Goal: Information Seeking & Learning: Learn about a topic

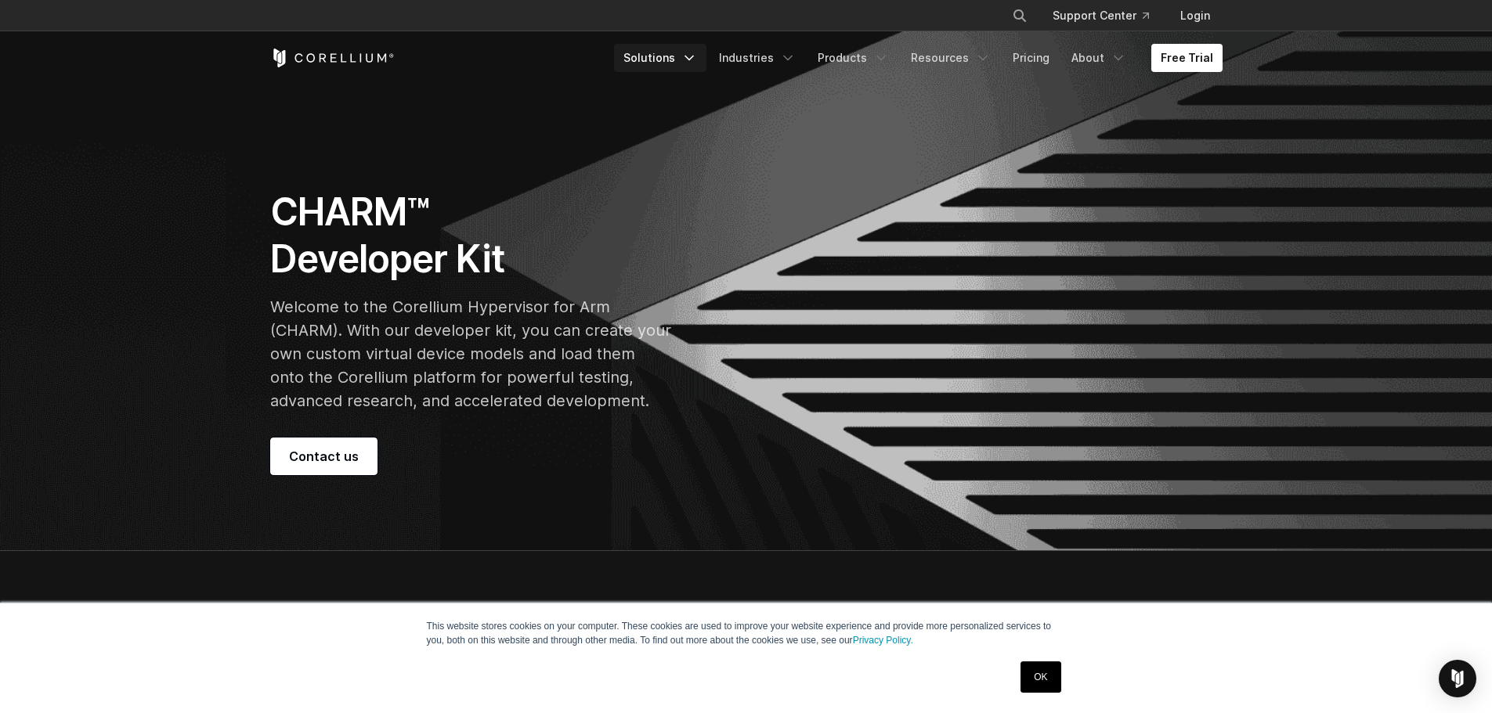
click at [675, 56] on link "Solutions" at bounding box center [660, 58] width 92 height 28
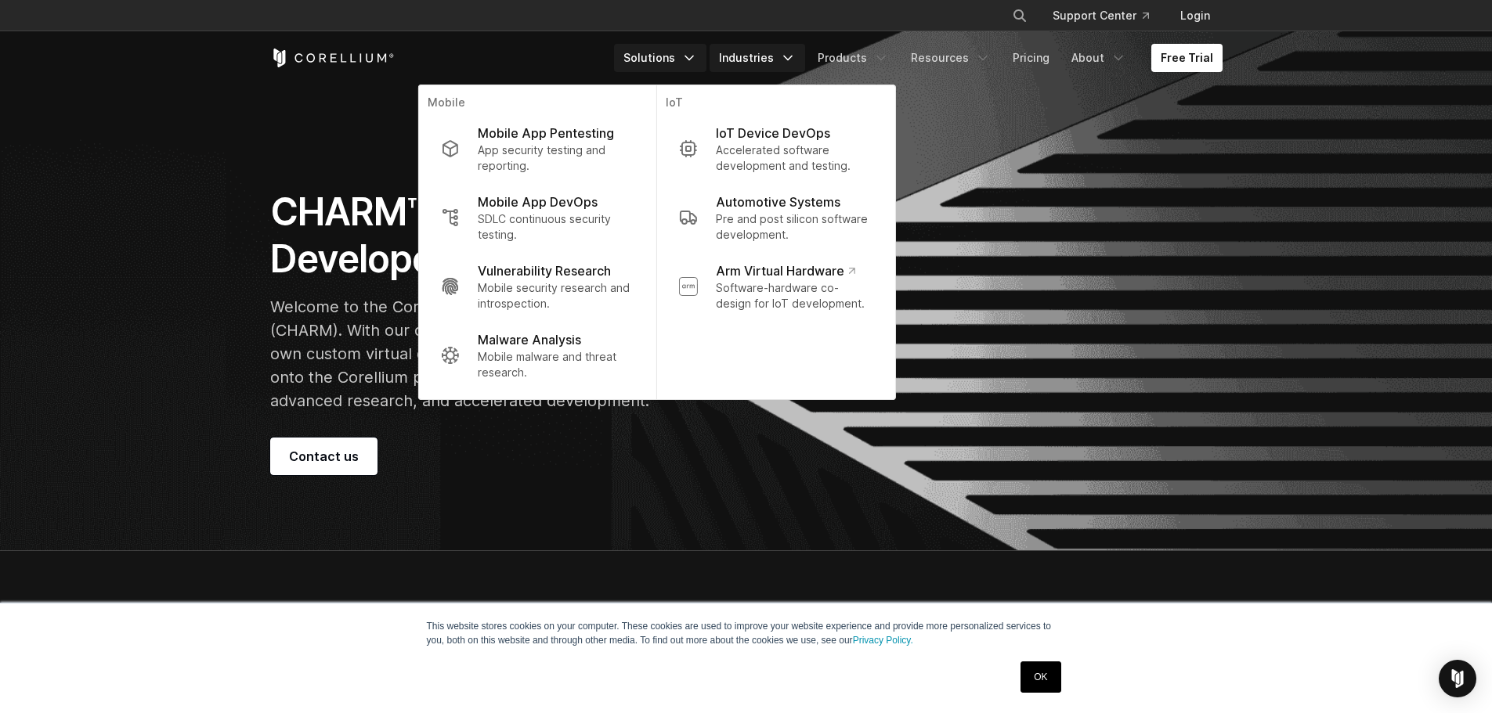
click at [769, 54] on link "Industries" at bounding box center [758, 58] width 96 height 28
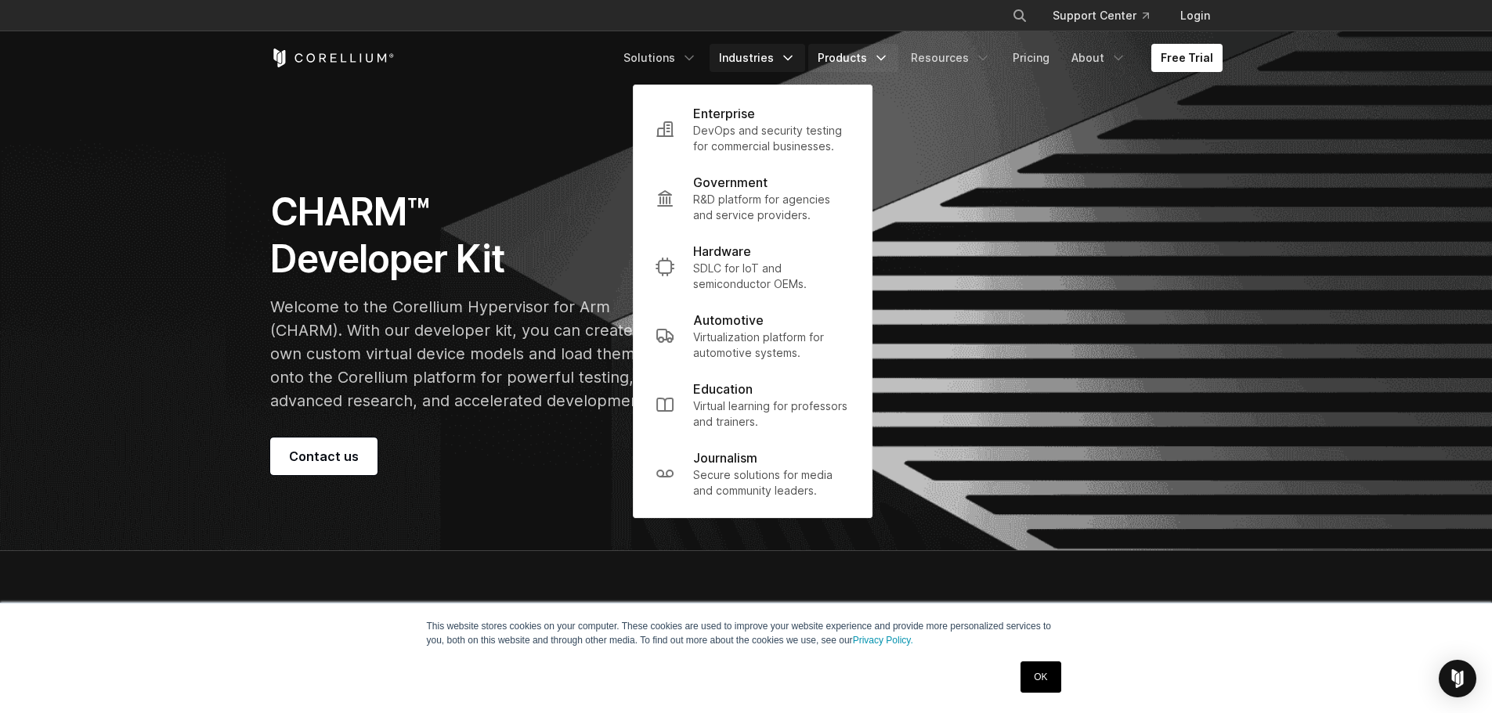
click at [855, 55] on link "Products" at bounding box center [853, 58] width 90 height 28
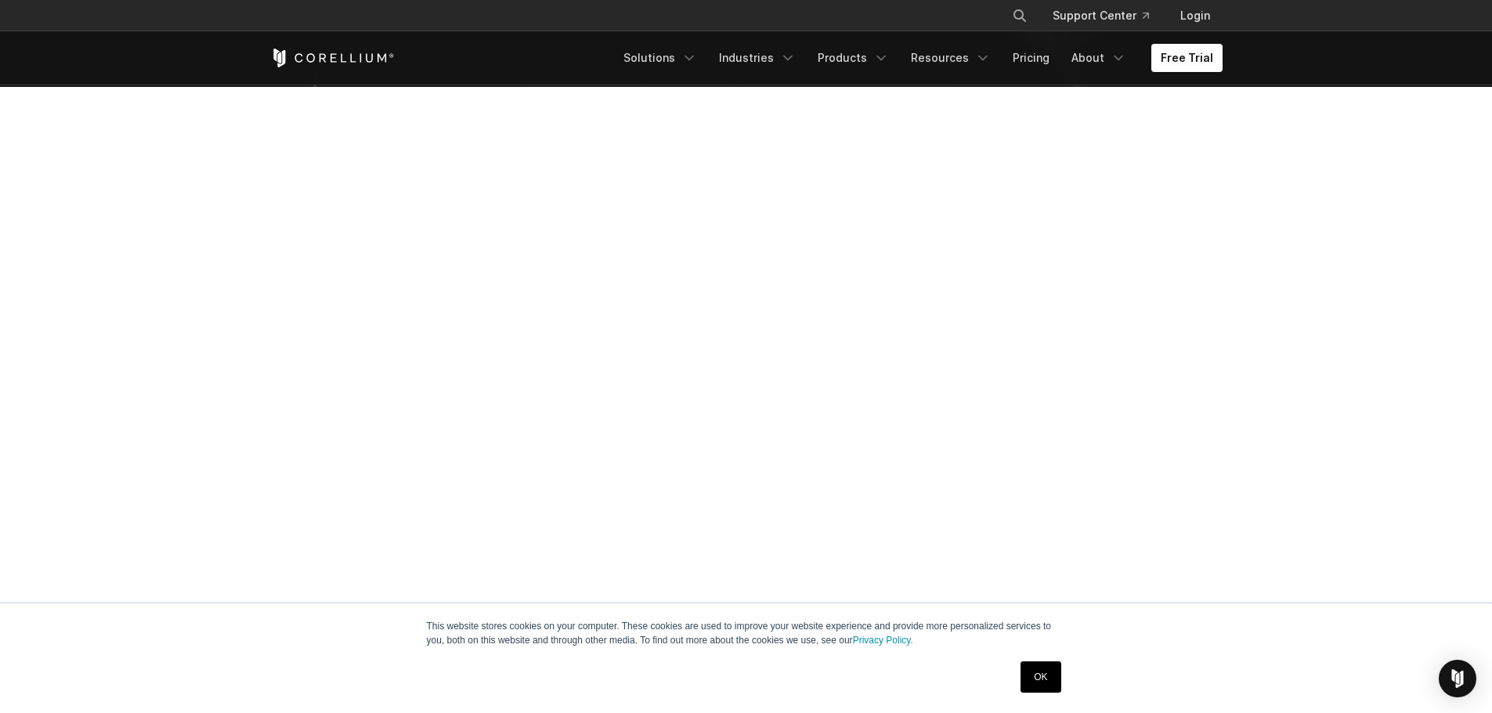
scroll to position [313, 0]
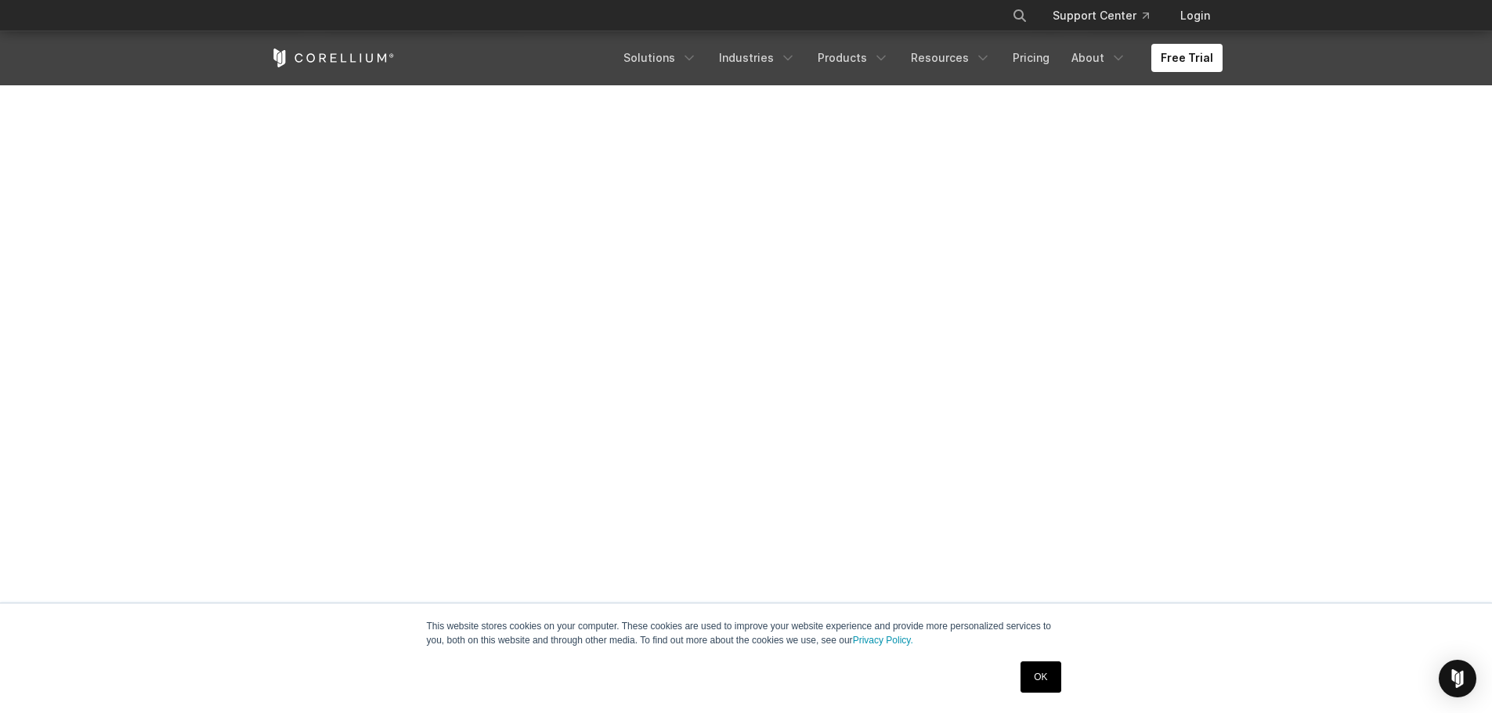
click at [1046, 681] on link "OK" at bounding box center [1041, 677] width 40 height 31
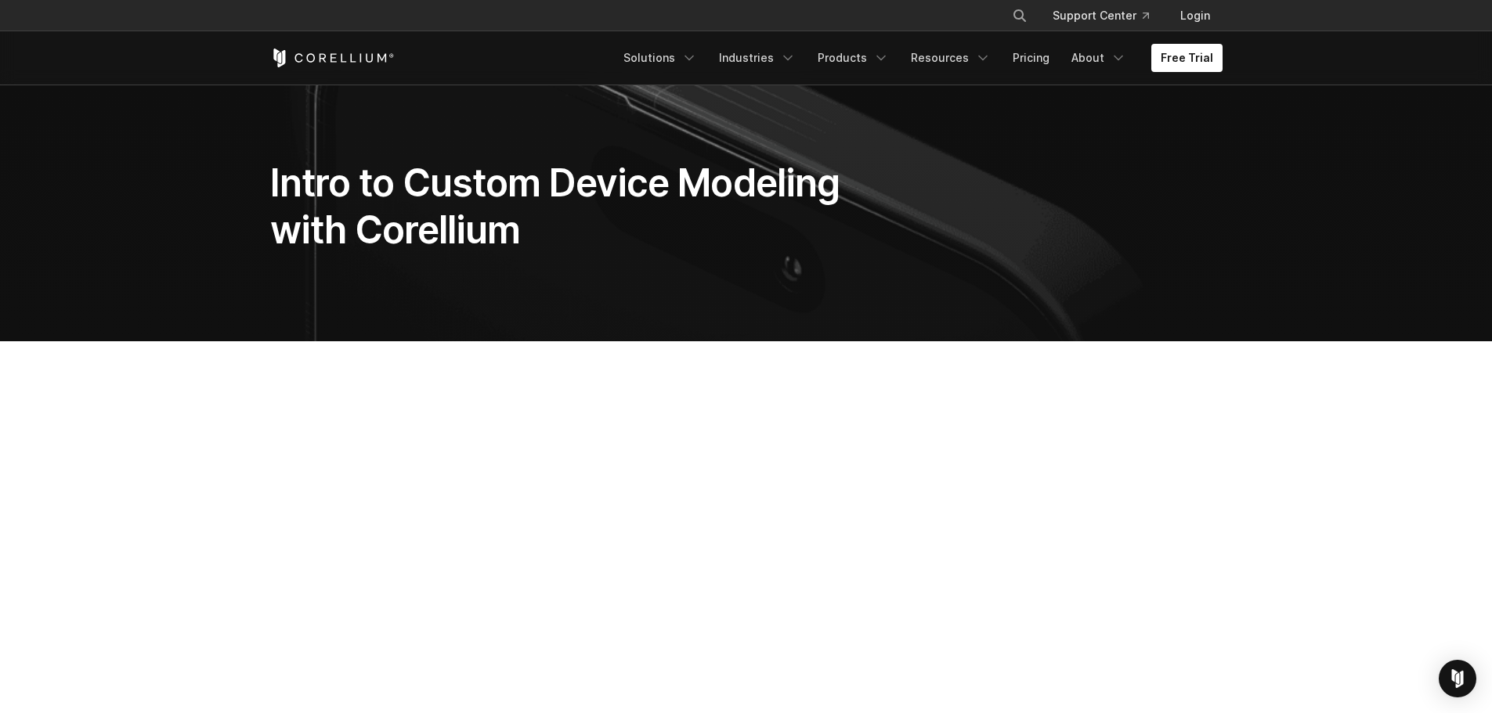
scroll to position [235, 0]
